Goal: Information Seeking & Learning: Learn about a topic

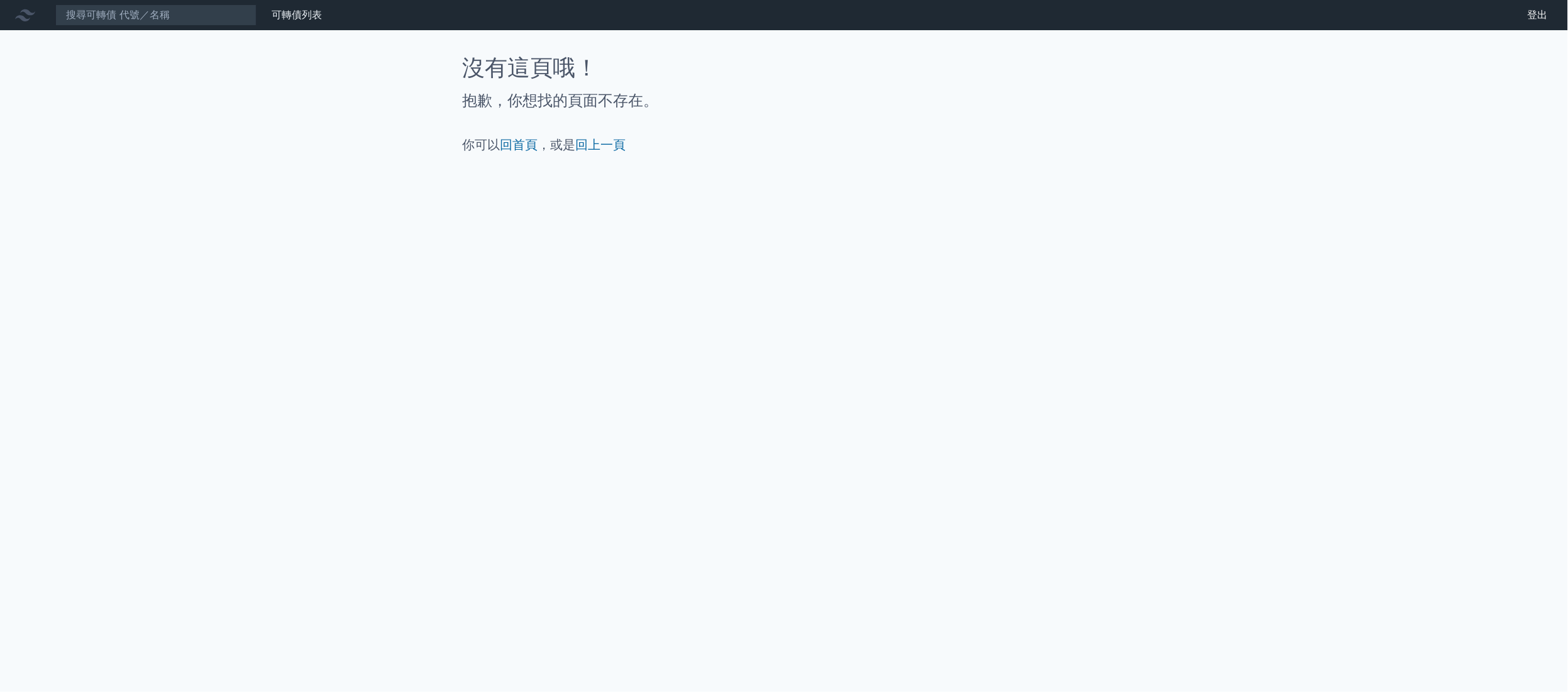
click at [1518, 25] on link "登出" at bounding box center [1538, 15] width 41 height 20
click at [322, 19] on link "可轉債列表" at bounding box center [297, 15] width 50 height 12
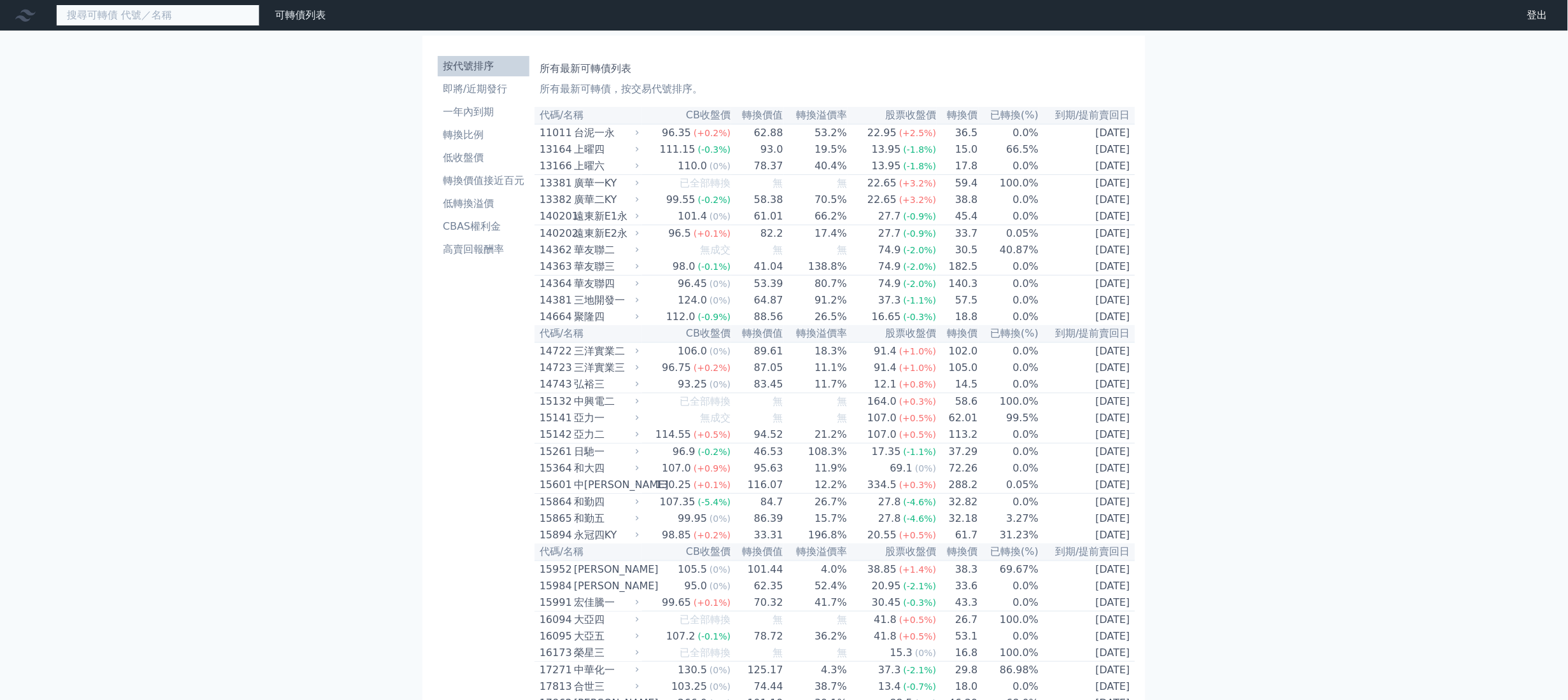
click at [260, 26] on input at bounding box center [158, 15] width 204 height 22
type input "45"
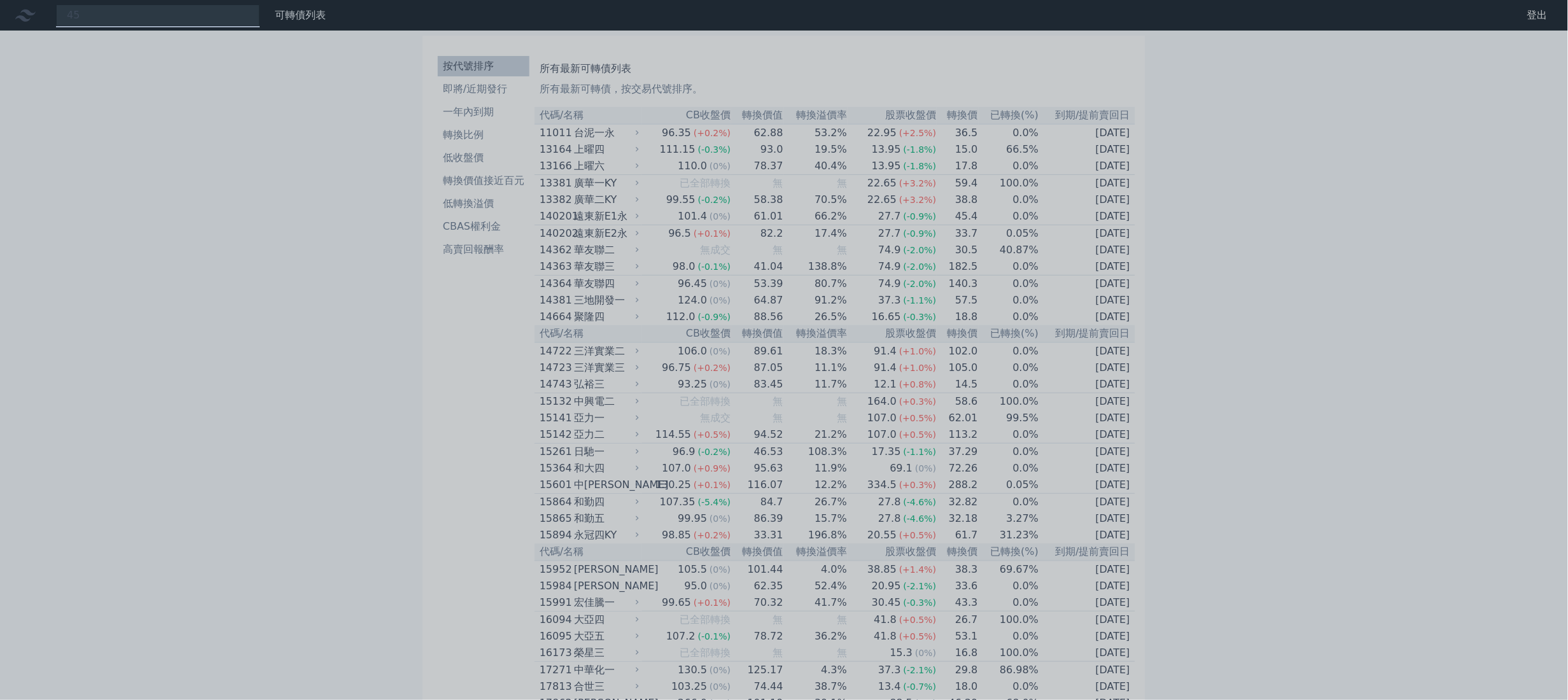
click at [217, 18] on div at bounding box center [784, 350] width 1568 height 700
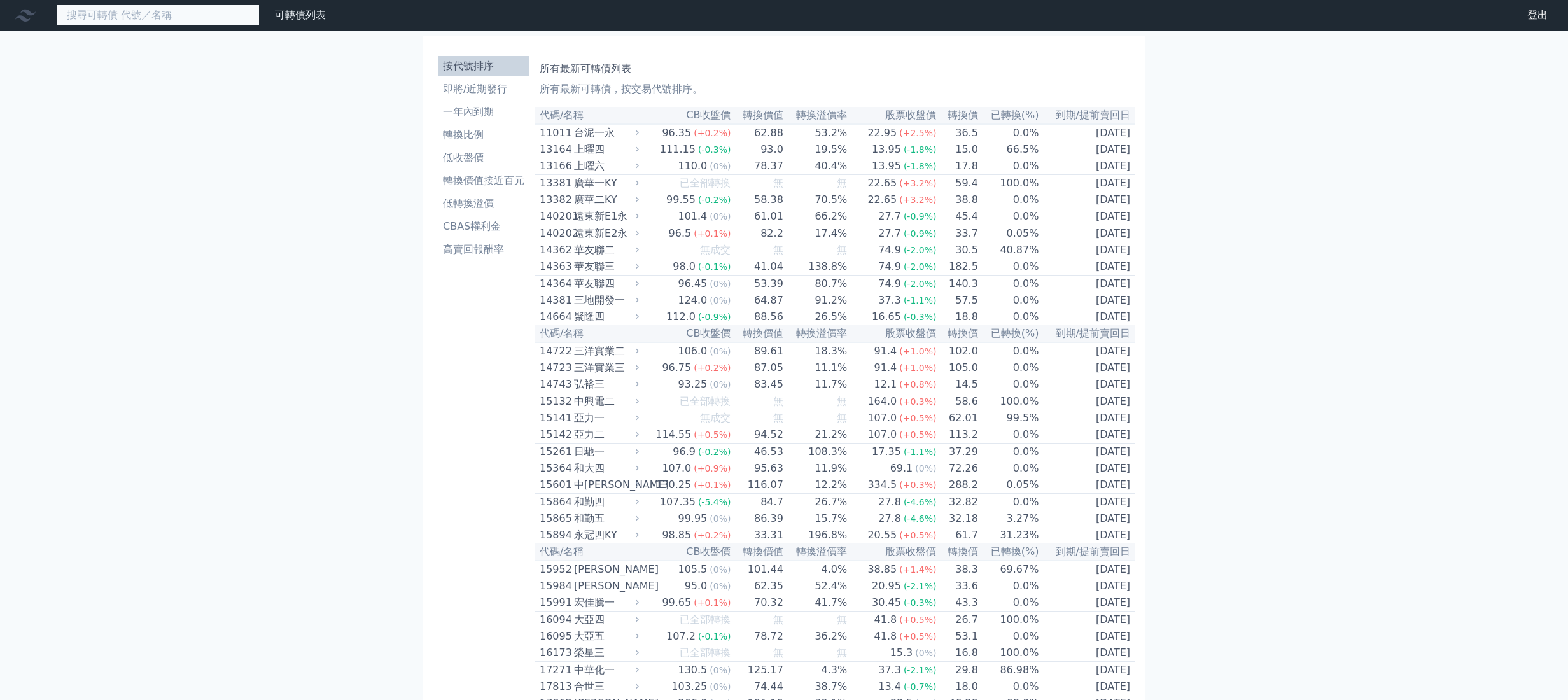
click at [250, 10] on input at bounding box center [158, 15] width 204 height 22
click at [256, 26] on input at bounding box center [158, 15] width 204 height 22
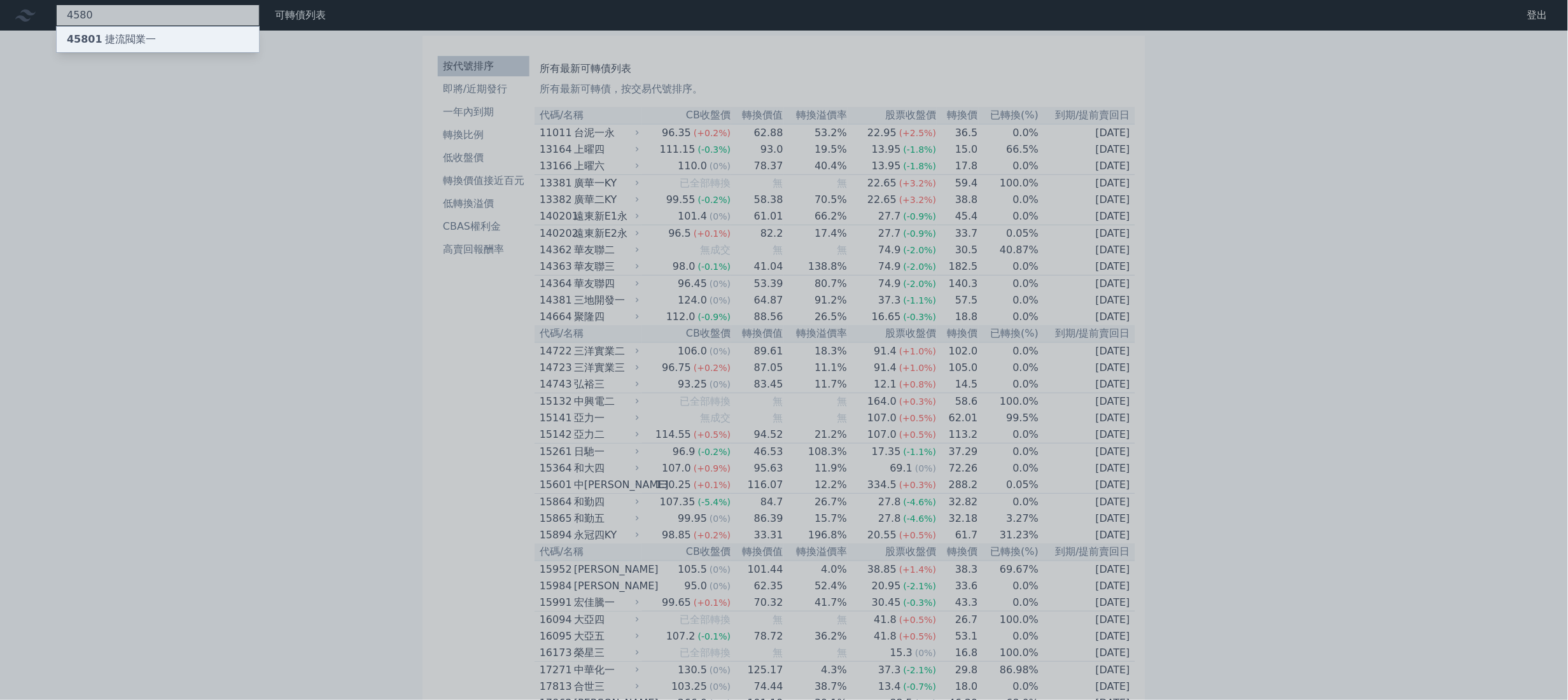
type input "4580"
click at [156, 47] on div "45801 捷流閥業一" at bounding box center [111, 38] width 89 height 15
